Goal: Use online tool/utility: Utilize a website feature to perform a specific function

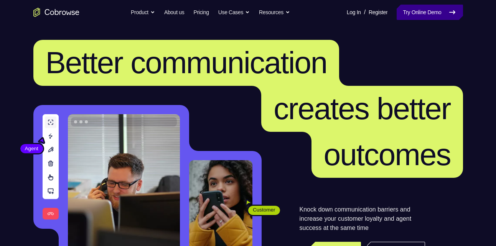
click at [419, 12] on link "Try Online Demo" at bounding box center [429, 12] width 66 height 15
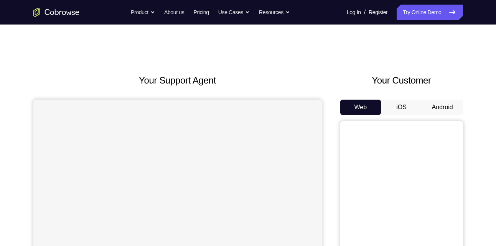
click at [444, 103] on button "Android" at bounding box center [442, 107] width 41 height 15
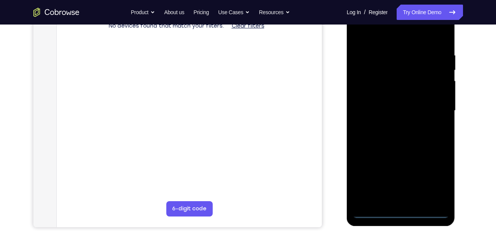
scroll to position [120, 0]
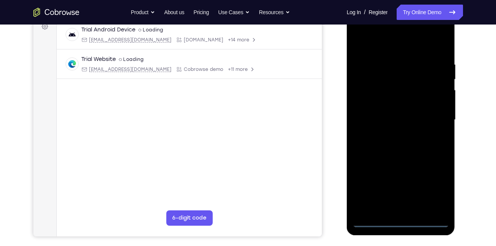
click at [401, 222] on div at bounding box center [400, 120] width 97 height 215
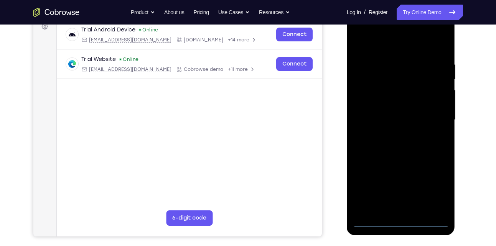
click at [430, 186] on div at bounding box center [400, 120] width 97 height 215
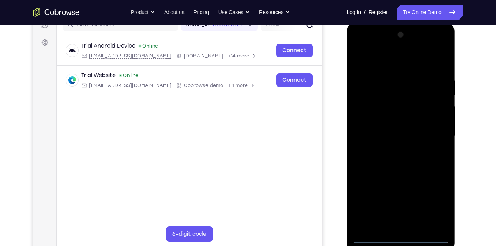
scroll to position [103, 0]
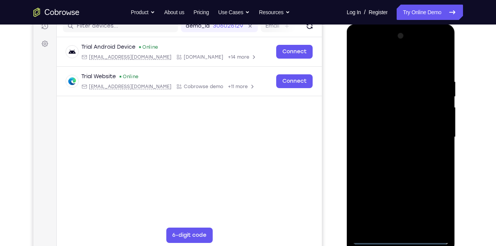
click at [392, 62] on div at bounding box center [400, 137] width 97 height 215
click at [436, 133] on div at bounding box center [400, 137] width 97 height 215
click at [391, 151] on div at bounding box center [400, 137] width 97 height 215
click at [406, 121] on div at bounding box center [400, 137] width 97 height 215
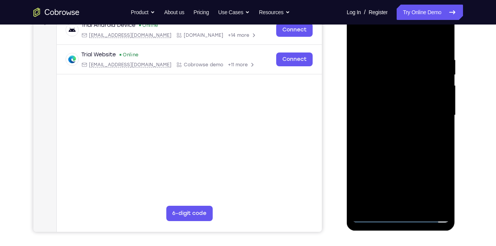
scroll to position [125, 0]
click at [373, 213] on div at bounding box center [400, 115] width 97 height 215
click at [373, 216] on div at bounding box center [400, 115] width 97 height 215
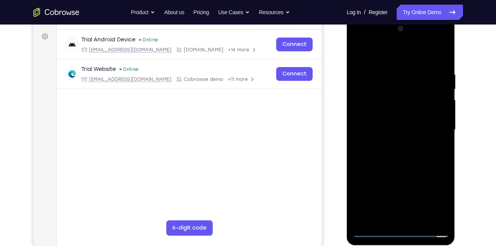
scroll to position [110, 0]
click at [401, 113] on div at bounding box center [400, 130] width 97 height 215
click at [442, 54] on div at bounding box center [400, 130] width 97 height 215
click at [406, 68] on div at bounding box center [400, 130] width 97 height 215
drag, startPoint x: 395, startPoint y: 168, endPoint x: 382, endPoint y: 76, distance: 93.6
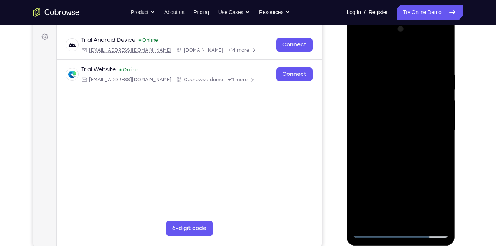
click at [382, 76] on div at bounding box center [400, 130] width 97 height 215
drag, startPoint x: 383, startPoint y: 190, endPoint x: 379, endPoint y: 124, distance: 66.0
click at [379, 124] on div at bounding box center [400, 130] width 97 height 215
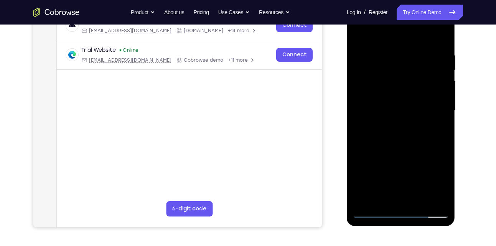
scroll to position [130, 0]
click at [416, 202] on div at bounding box center [400, 110] width 97 height 215
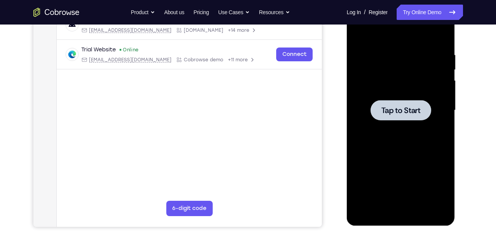
click at [393, 141] on div at bounding box center [400, 110] width 97 height 215
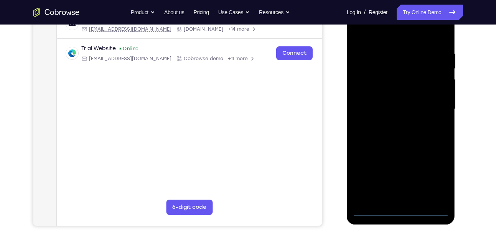
scroll to position [134, 0]
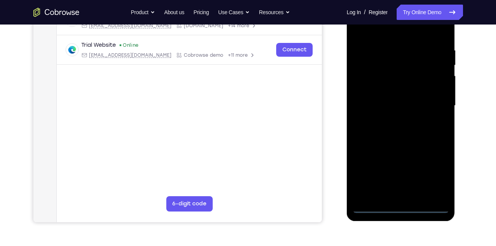
click at [399, 207] on div at bounding box center [400, 105] width 97 height 215
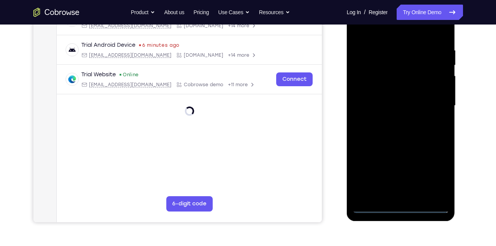
click at [432, 179] on div at bounding box center [400, 105] width 97 height 215
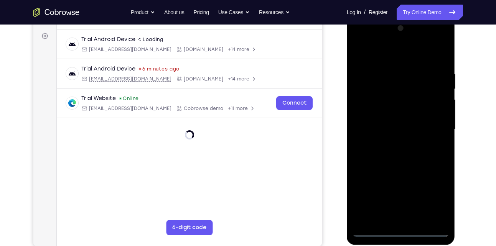
scroll to position [104, 0]
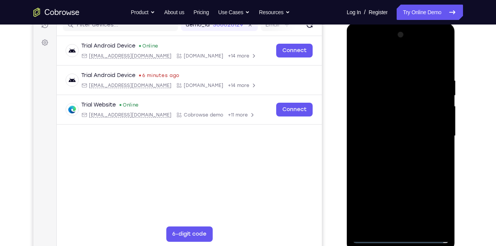
click at [432, 200] on div at bounding box center [400, 136] width 97 height 215
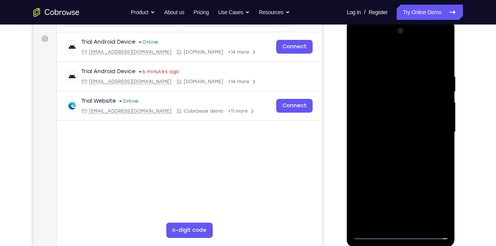
scroll to position [108, 0]
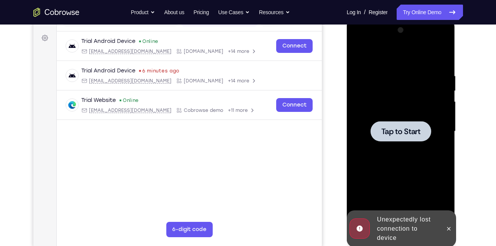
click at [407, 145] on div at bounding box center [400, 131] width 97 height 215
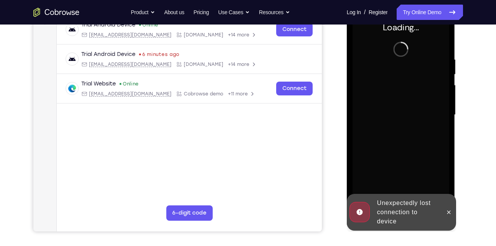
scroll to position [125, 0]
click at [449, 213] on icon at bounding box center [448, 212] width 6 height 6
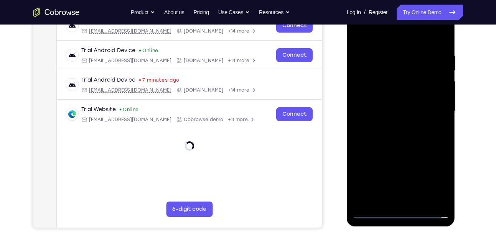
scroll to position [130, 0]
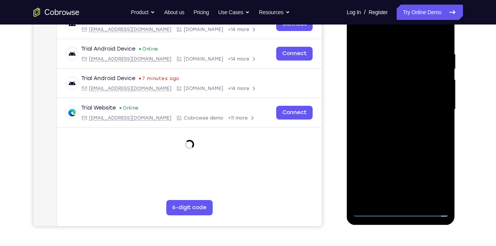
click at [401, 212] on div at bounding box center [400, 109] width 97 height 215
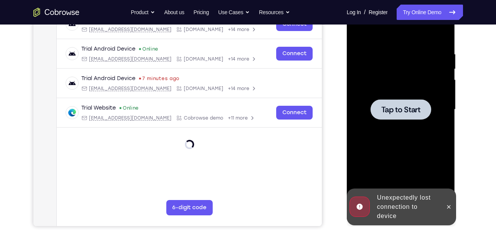
click at [390, 93] on div at bounding box center [400, 109] width 97 height 215
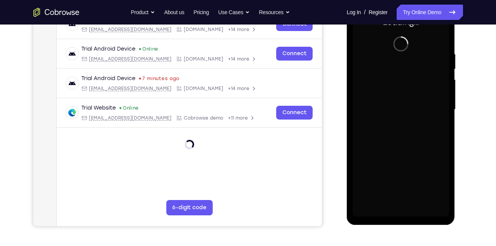
scroll to position [119, 0]
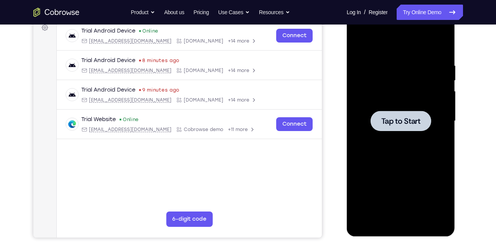
click at [376, 127] on div at bounding box center [400, 121] width 61 height 20
click at [415, 124] on span "Tap to Start" at bounding box center [400, 121] width 39 height 8
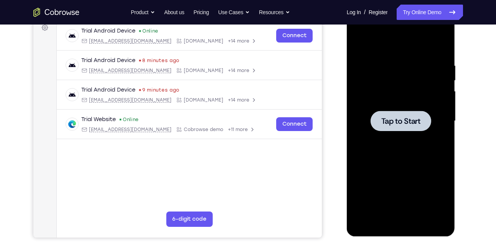
click at [396, 125] on span "Tap to Start" at bounding box center [400, 121] width 39 height 8
drag, startPoint x: 415, startPoint y: 124, endPoint x: 396, endPoint y: 125, distance: 18.8
click at [396, 125] on span "Tap to Start" at bounding box center [400, 121] width 39 height 8
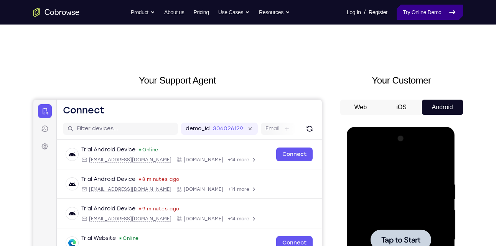
click at [412, 13] on link "Try Online Demo" at bounding box center [429, 12] width 66 height 15
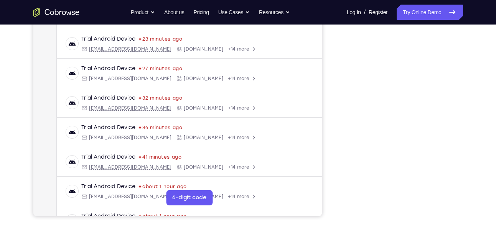
scroll to position [139, 0]
